Goal: Task Accomplishment & Management: Manage account settings

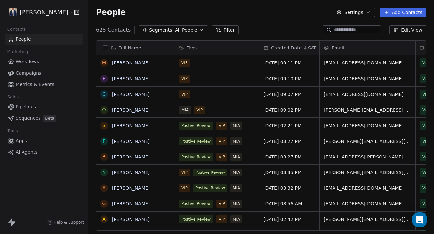
scroll to position [206, 346]
click at [35, 74] on span "Campaigns" at bounding box center [28, 73] width 25 height 7
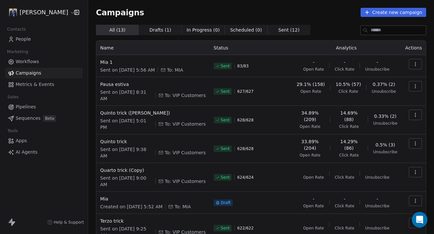
click at [25, 42] on span "People" at bounding box center [23, 39] width 15 height 7
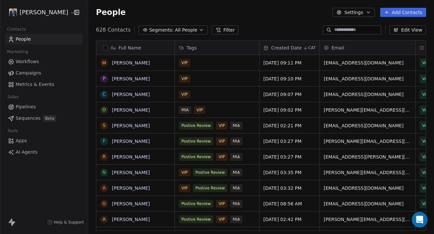
scroll to position [206, 346]
click at [35, 62] on span "Workflows" at bounding box center [27, 61] width 23 height 7
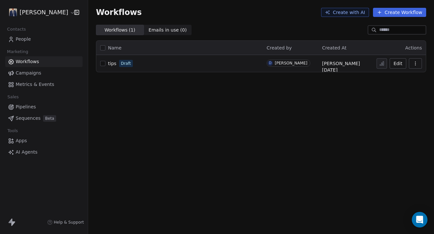
click at [32, 76] on span "Campaigns" at bounding box center [28, 73] width 25 height 7
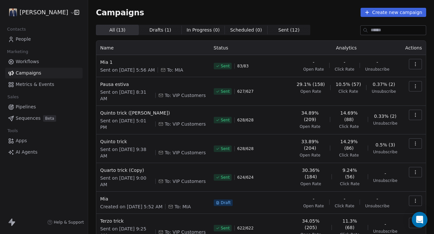
click at [415, 67] on button "button" at bounding box center [414, 64] width 13 height 10
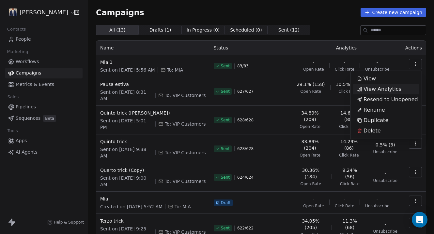
click at [403, 88] on div "View Analytics" at bounding box center [386, 89] width 66 height 10
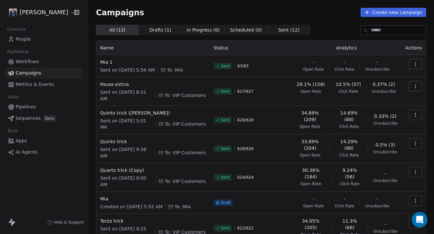
click at [415, 64] on icon "button" at bounding box center [414, 64] width 5 height 5
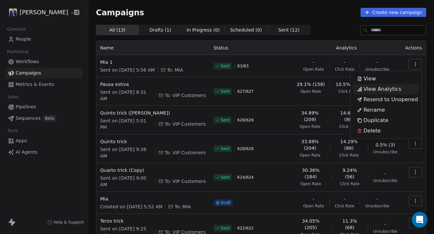
click at [377, 89] on span "View Analytics" at bounding box center [382, 89] width 38 height 8
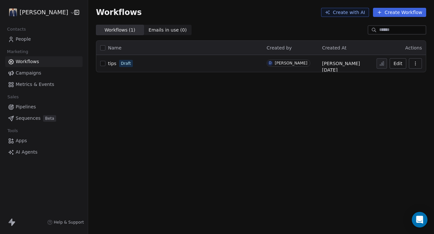
click at [53, 66] on link "Workflows" at bounding box center [43, 61] width 77 height 11
click at [49, 73] on link "Campaigns" at bounding box center [43, 73] width 77 height 11
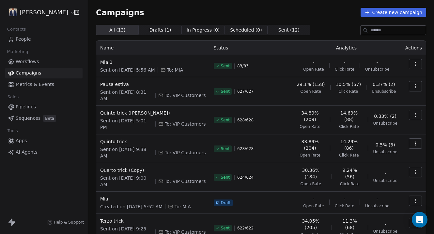
click at [43, 40] on link "People" at bounding box center [43, 39] width 77 height 11
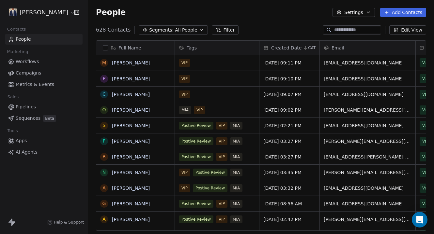
scroll to position [206, 346]
click at [213, 112] on div "MIA VIP" at bounding box center [211, 110] width 64 height 8
click at [56, 60] on html "[PERSON_NAME] Contacts People Marketing Workflows Campaigns Metrics & Events Sa…" at bounding box center [217, 117] width 434 height 234
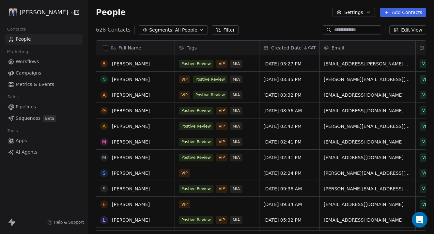
scroll to position [0, 0]
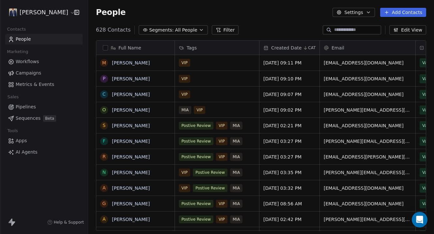
click at [33, 74] on span "Campaigns" at bounding box center [28, 73] width 25 height 7
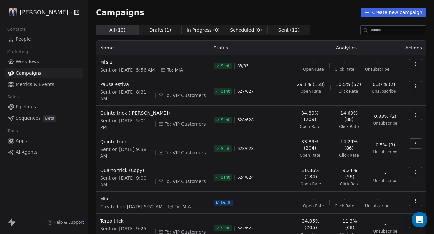
click at [417, 63] on icon "button" at bounding box center [414, 64] width 5 height 5
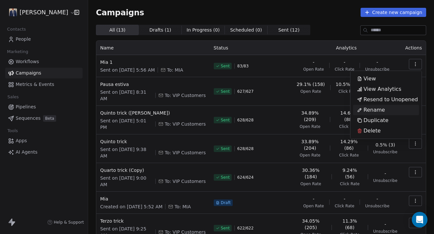
click at [254, 69] on html "[PERSON_NAME] Contacts People Marketing Workflows Campaigns Metrics & Events Sa…" at bounding box center [217, 117] width 434 height 234
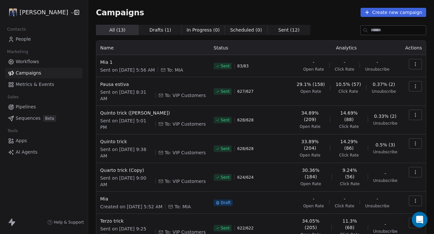
click at [165, 29] on span "Drafts ( 1 )" at bounding box center [160, 30] width 22 height 7
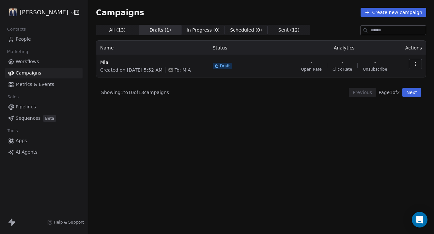
click at [125, 28] on span "All ( 13 ) All ( 13 )" at bounding box center [117, 30] width 43 height 10
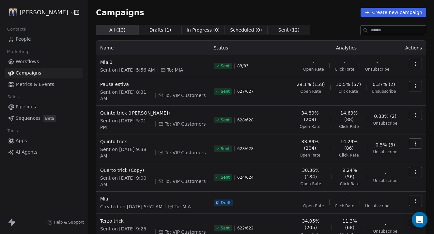
click at [201, 30] on span "In Progress ( 0 )" at bounding box center [202, 30] width 33 height 7
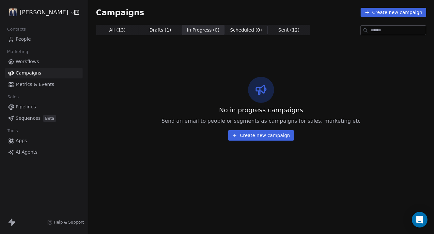
click at [278, 28] on span "Sent ( 12 )" at bounding box center [288, 30] width 21 height 7
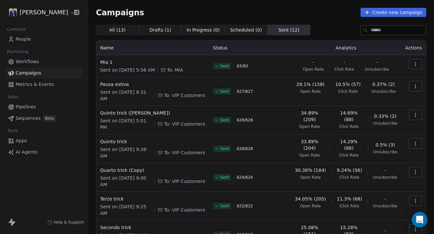
click at [120, 31] on span "All ( 13 )" at bounding box center [117, 30] width 17 height 7
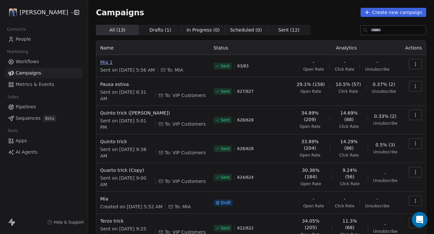
click at [136, 62] on span "Mia 1" at bounding box center [153, 62] width 106 height 7
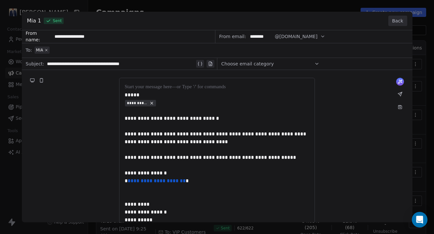
click at [121, 52] on div "**********" at bounding box center [217, 156] width 390 height 253
click at [398, 21] on button "Back" at bounding box center [397, 21] width 19 height 10
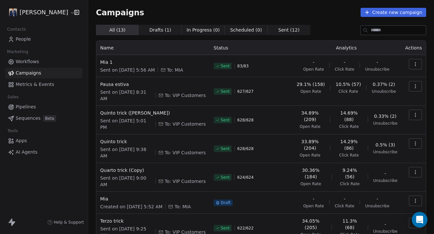
click at [47, 43] on link "People" at bounding box center [43, 39] width 77 height 11
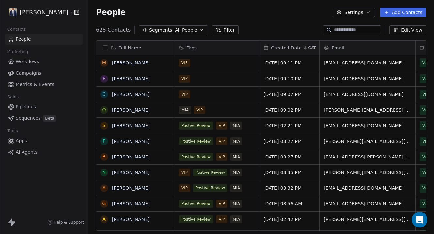
scroll to position [206, 346]
click at [193, 32] on span "All People" at bounding box center [186, 30] width 22 height 7
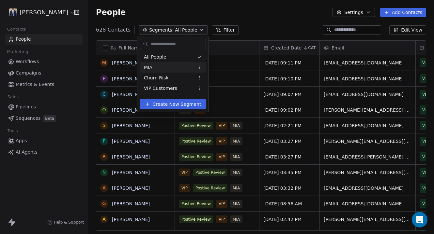
click at [187, 66] on div "MIA" at bounding box center [173, 67] width 66 height 10
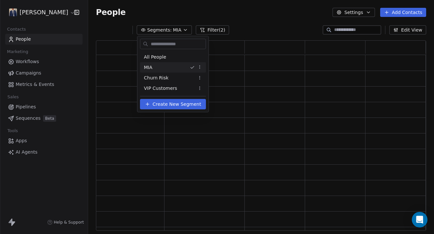
scroll to position [0, 0]
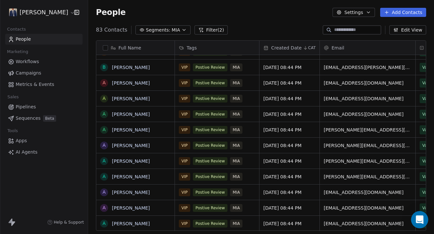
click at [422, 221] on icon "Open Intercom Messenger" at bounding box center [418, 220] width 7 height 8
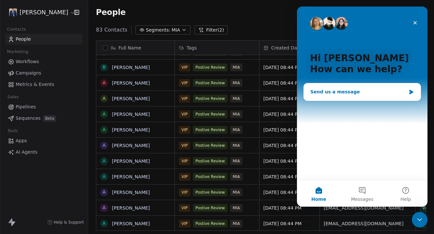
click at [347, 92] on div "Send us a message" at bounding box center [358, 92] width 96 height 7
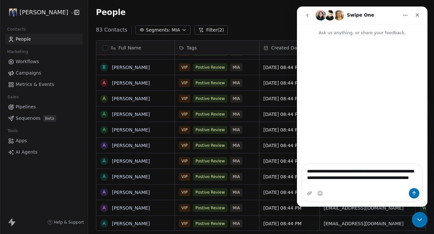
click at [306, 178] on textarea "**********" at bounding box center [361, 176] width 119 height 24
type textarea "**********"
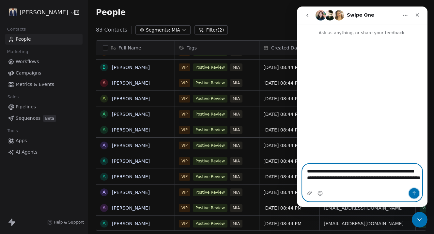
click at [413, 195] on icon "Send a message…" at bounding box center [413, 193] width 5 height 5
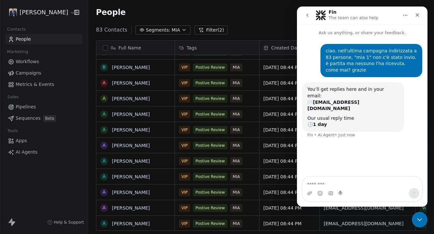
click at [23, 72] on span "Campaigns" at bounding box center [28, 73] width 25 height 7
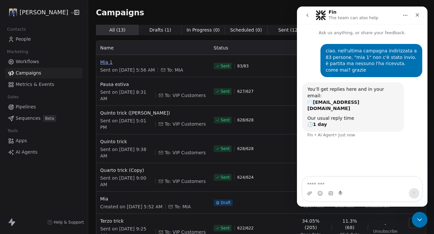
click at [124, 61] on span "Mia 1" at bounding box center [153, 62] width 106 height 7
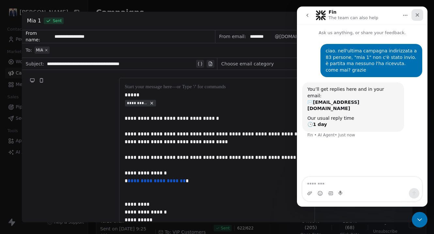
click at [418, 14] on icon "Close" at bounding box center [417, 15] width 4 height 4
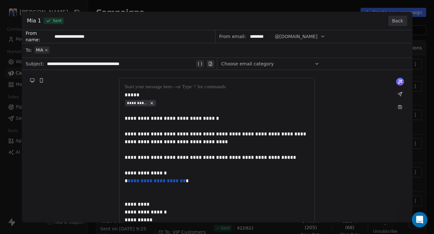
click at [399, 25] on button "Back" at bounding box center [397, 21] width 19 height 10
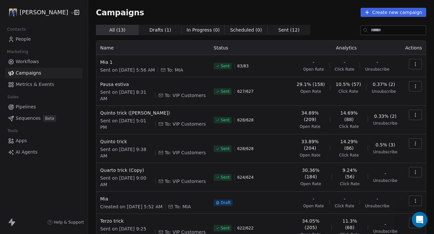
click at [154, 206] on span "Created on [DATE] 5:52 AM" at bounding box center [131, 207] width 62 height 7
click at [103, 199] on span "Mia" at bounding box center [153, 199] width 106 height 7
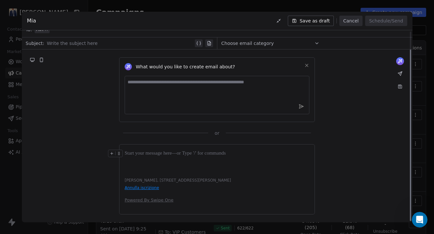
scroll to position [20, 0]
click at [349, 21] on button "Cancel" at bounding box center [350, 21] width 23 height 10
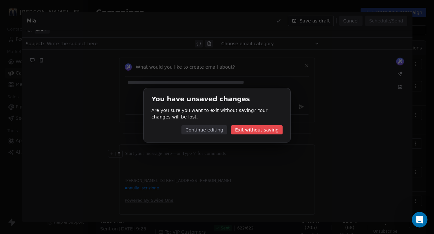
click at [262, 130] on button "Exit without saving" at bounding box center [257, 129] width 52 height 9
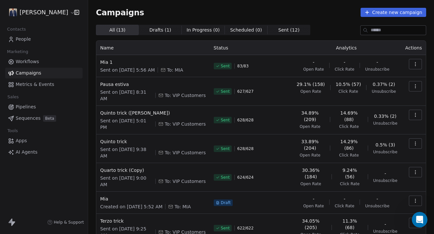
click at [417, 201] on icon "button" at bounding box center [414, 201] width 5 height 5
click at [376, 191] on div "Delete" at bounding box center [369, 186] width 32 height 10
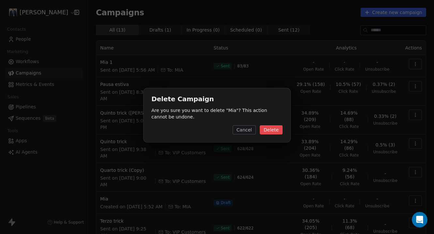
click at [272, 128] on button "Delete" at bounding box center [270, 129] width 23 height 9
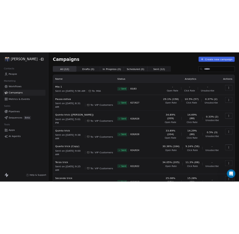
scroll to position [0, 0]
